Goal: Task Accomplishment & Management: Manage account settings

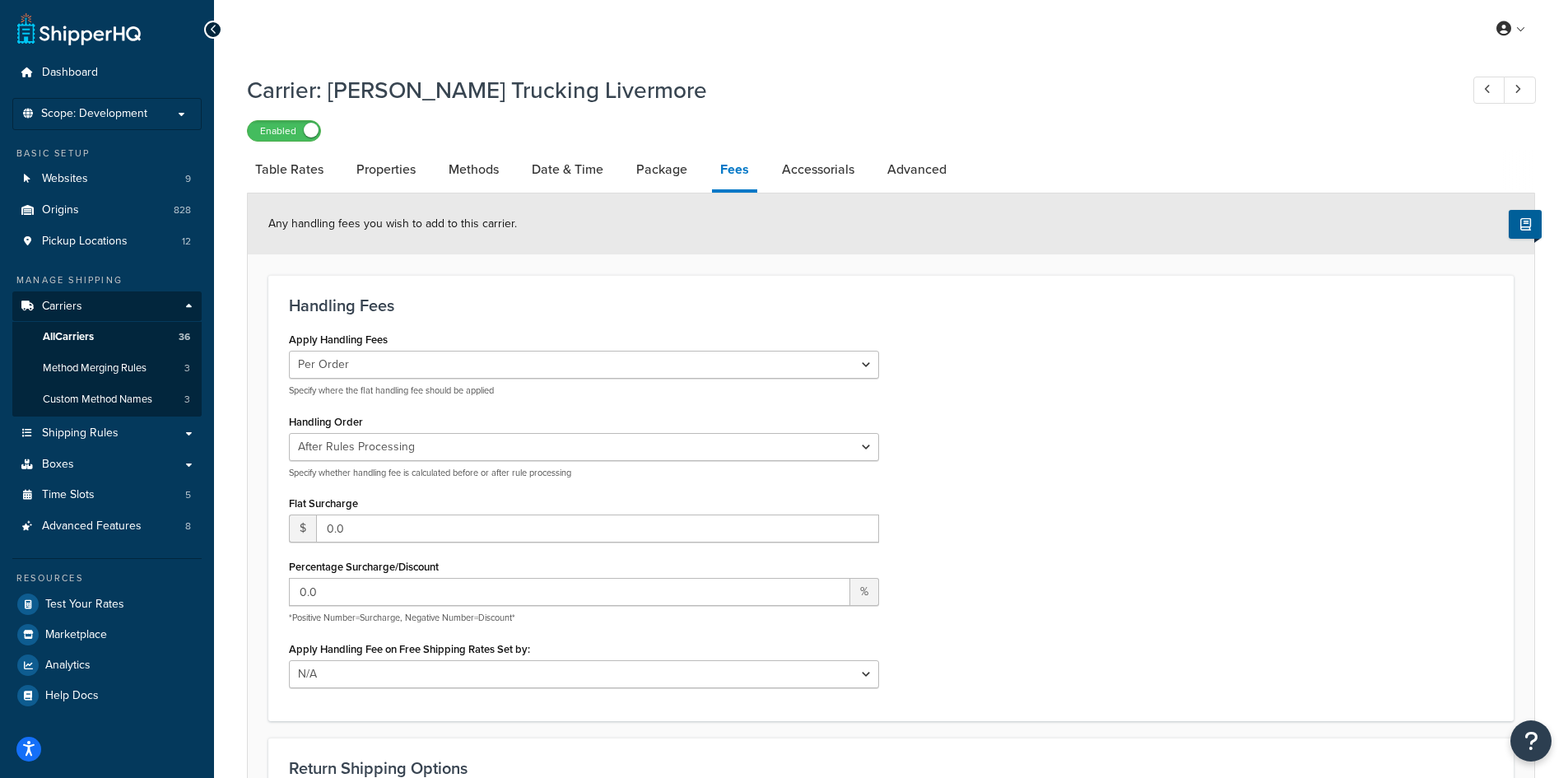
select select "AFTER"
click at [298, 181] on link "Table Rates" at bounding box center [289, 170] width 85 height 40
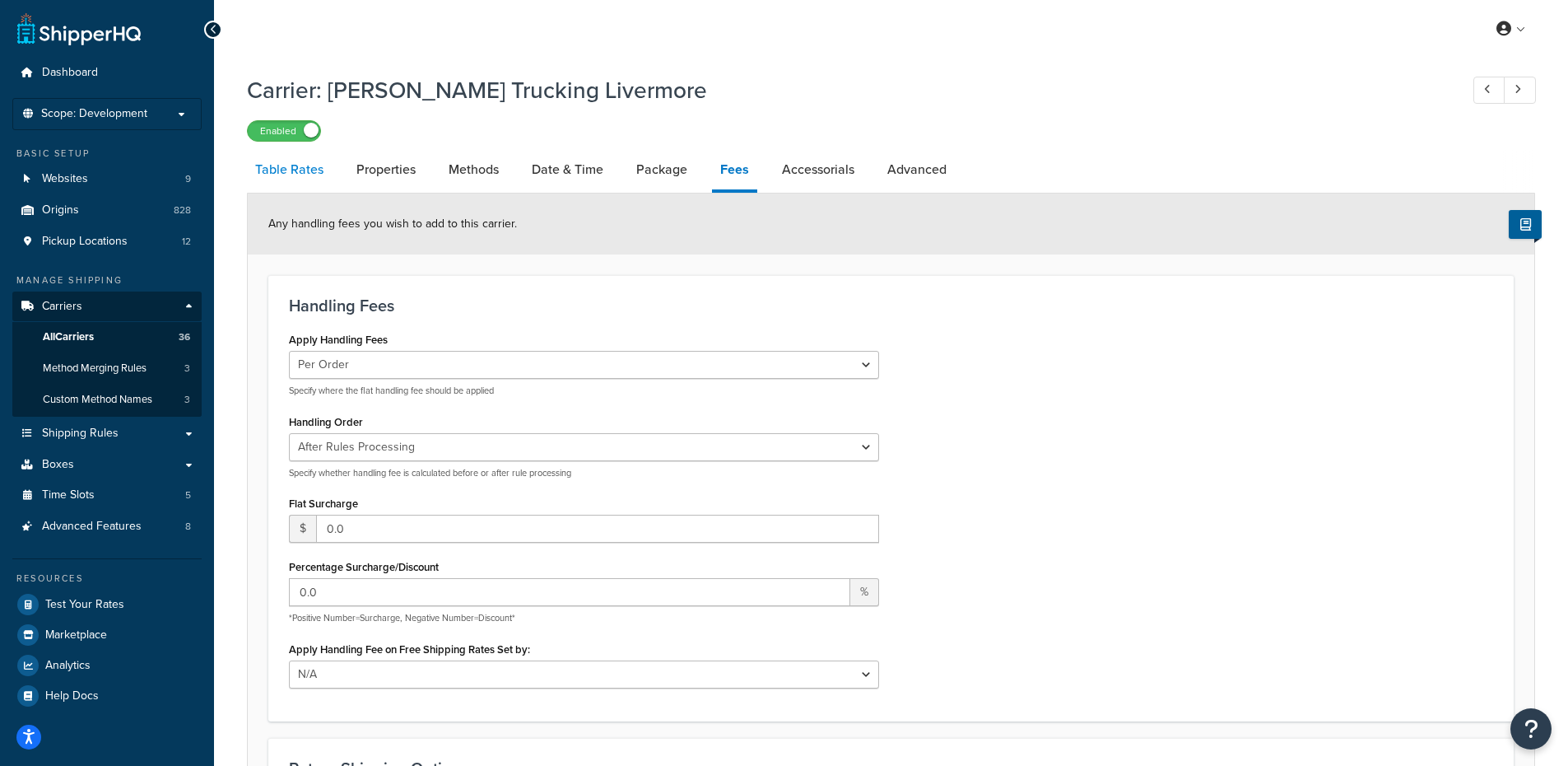
select select "25"
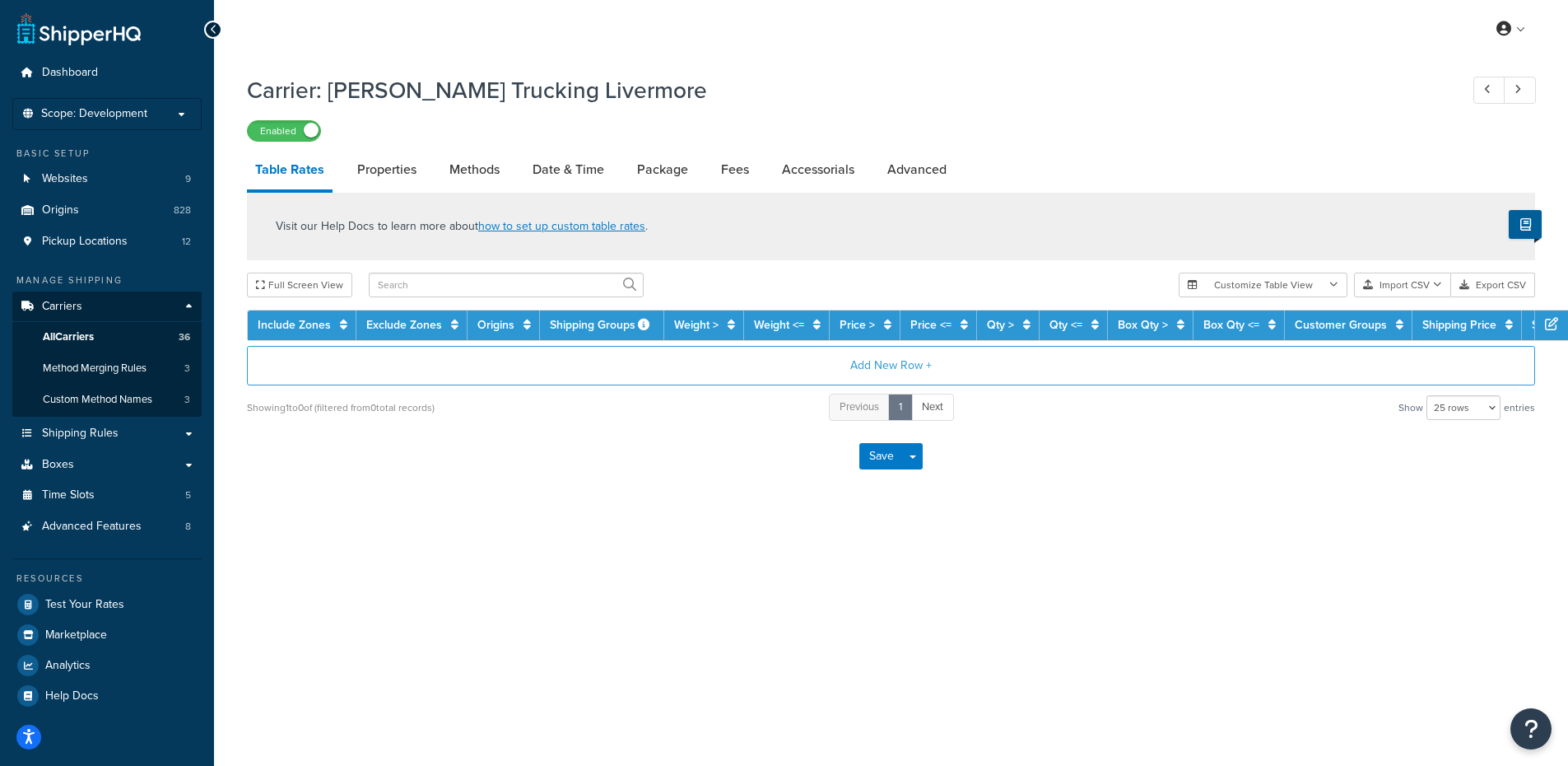
drag, startPoint x: 342, startPoint y: 507, endPoint x: 379, endPoint y: 417, distance: 97.3
click at [342, 508] on div "Carrier: [PERSON_NAME] Trucking Livermore Enabled Table Rates Properties Method…" at bounding box center [891, 294] width 1354 height 473
